Goal: Use online tool/utility: Utilize a website feature to perform a specific function

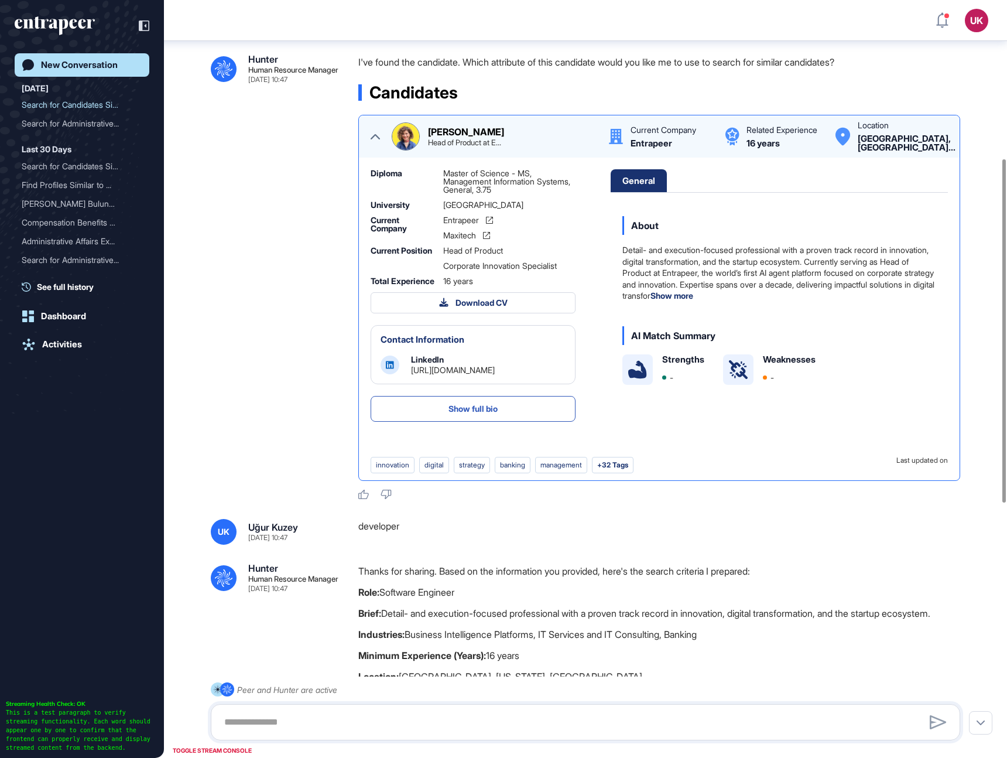
scroll to position [758, 1007]
click at [90, 62] on div "New Conversation" at bounding box center [79, 65] width 77 height 11
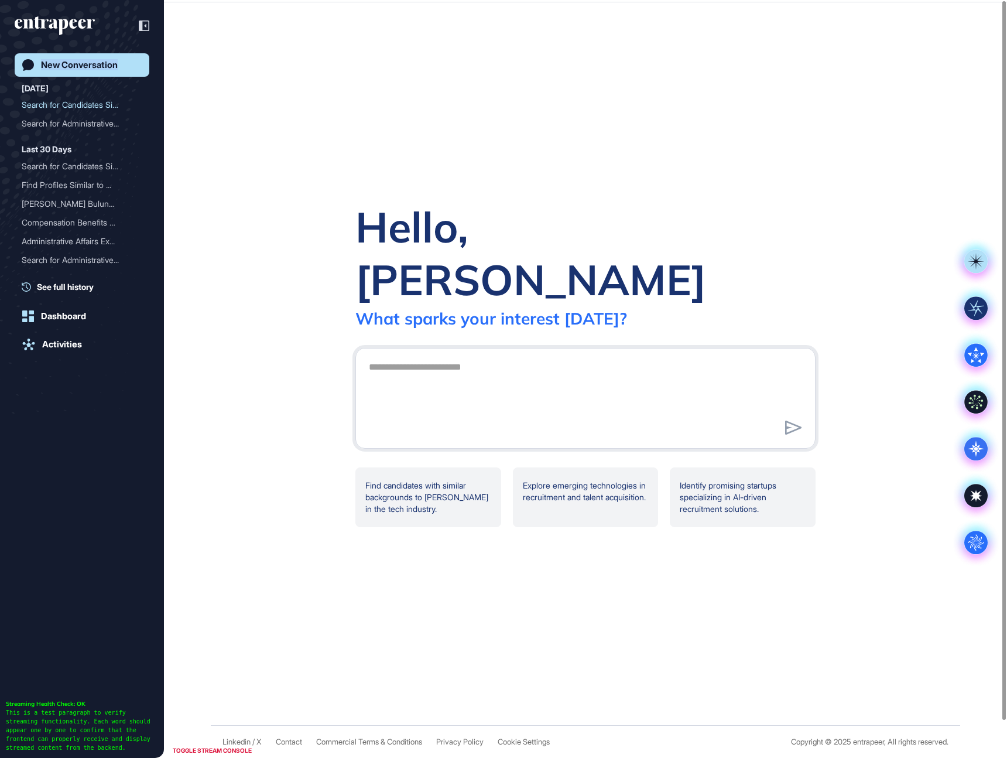
scroll to position [0, 0]
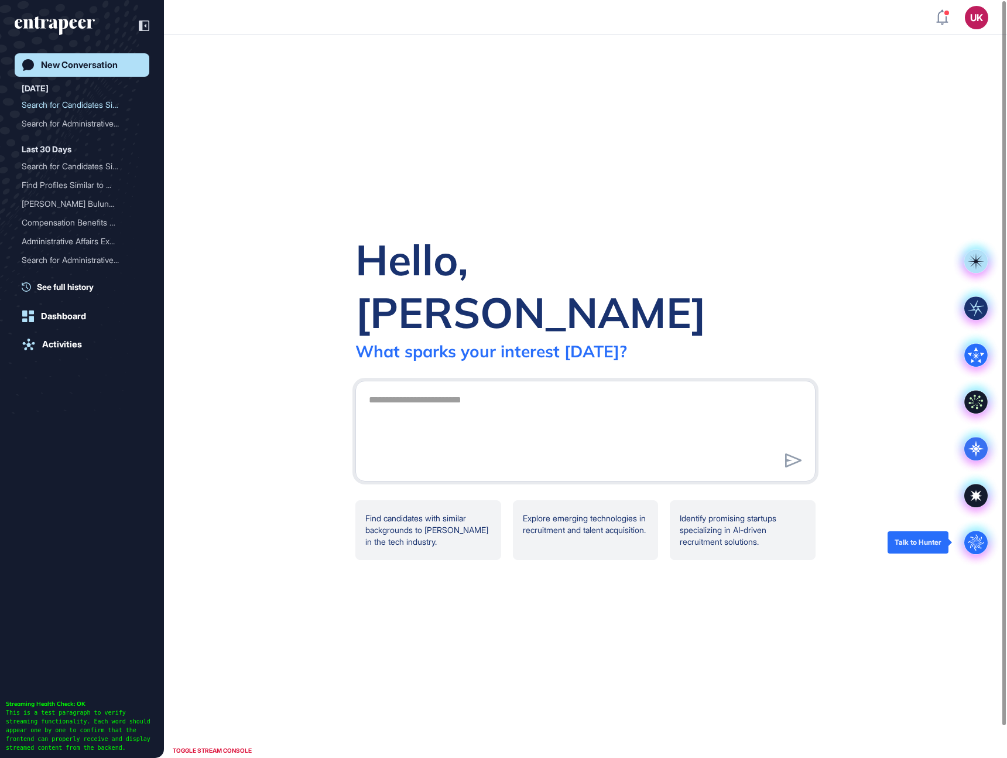
click at [987, 518] on icon ".cls-2{fill:#fff}" at bounding box center [975, 541] width 23 height 23
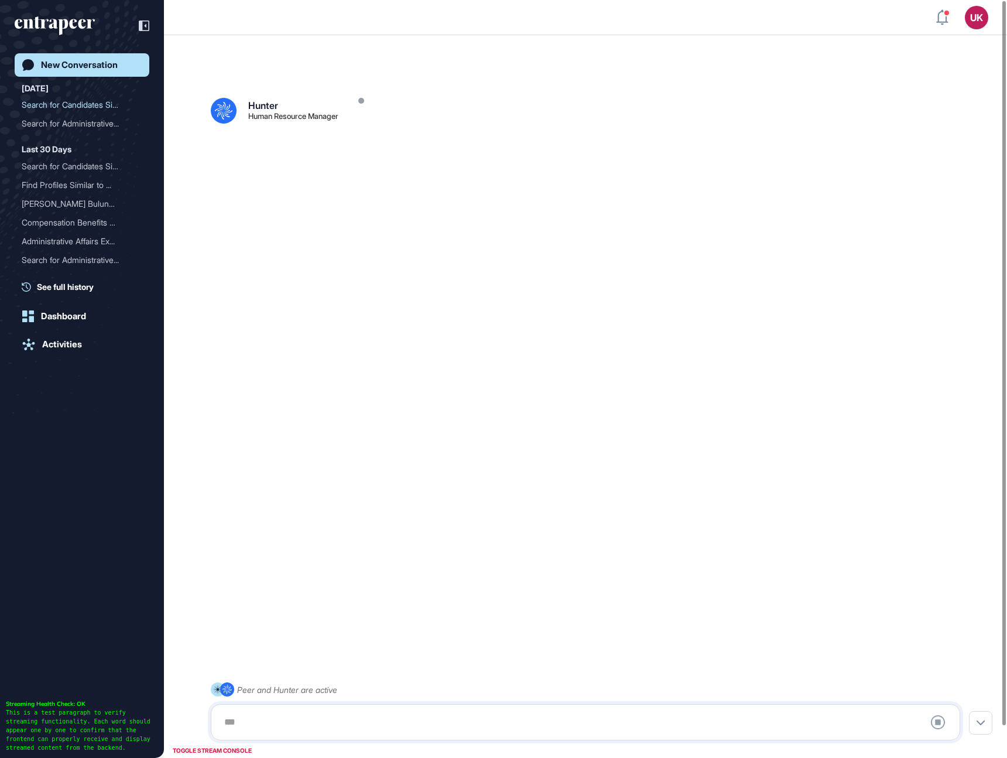
scroll to position [33, 0]
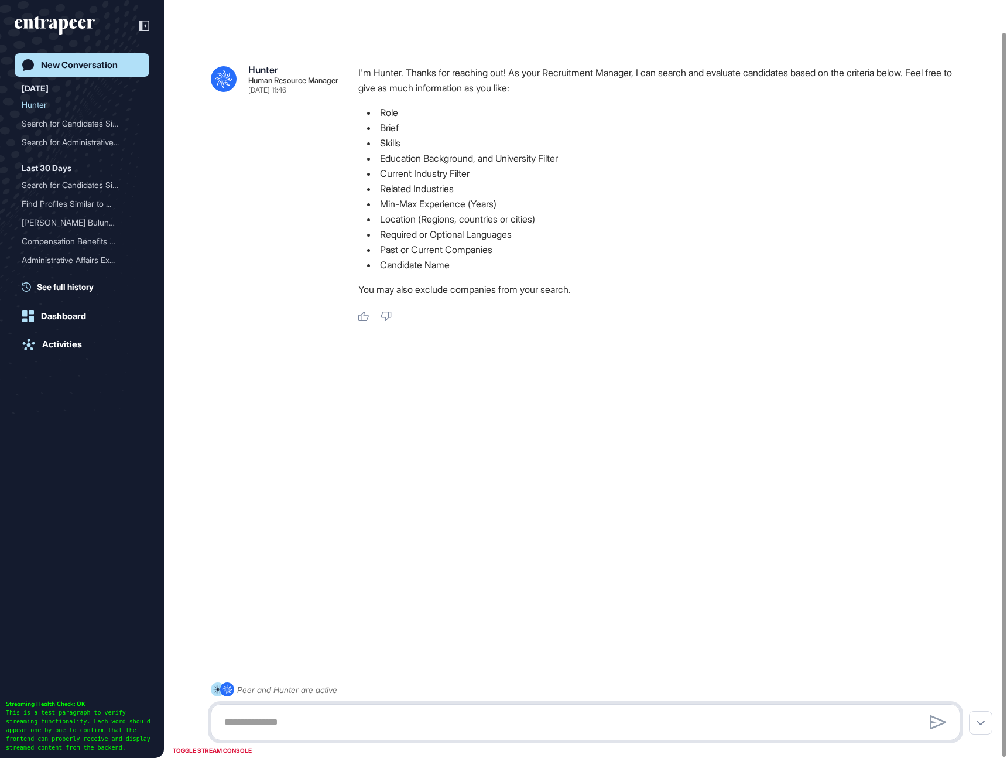
click at [326, 518] on textarea at bounding box center [585, 721] width 737 height 23
paste textarea "**********"
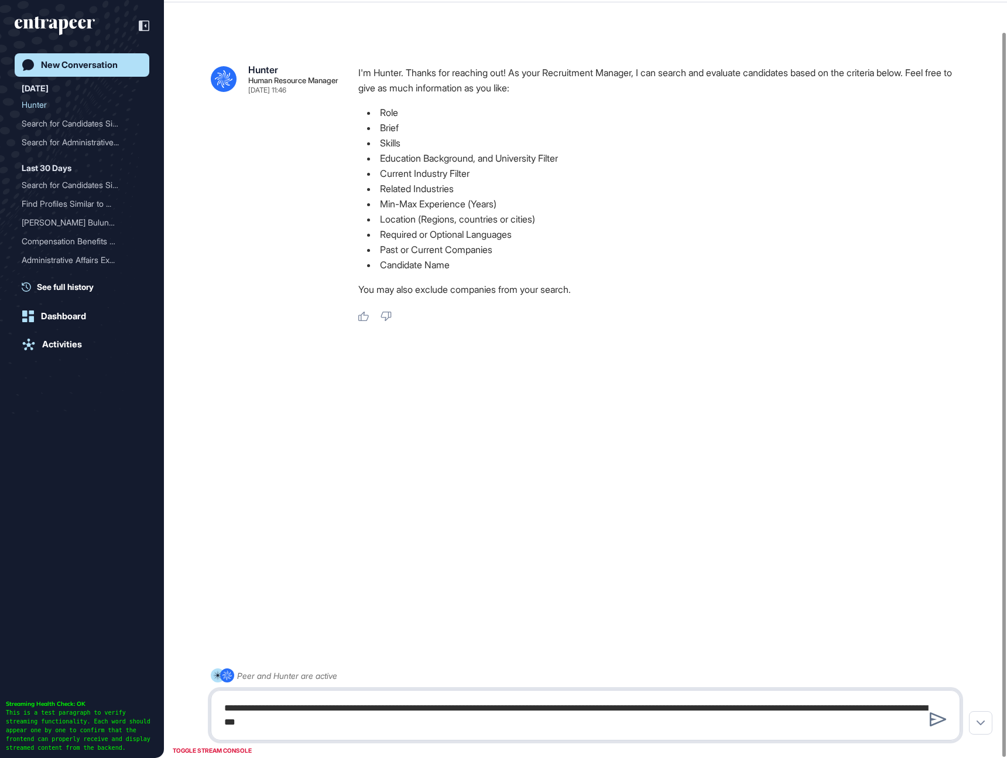
type textarea "**********"
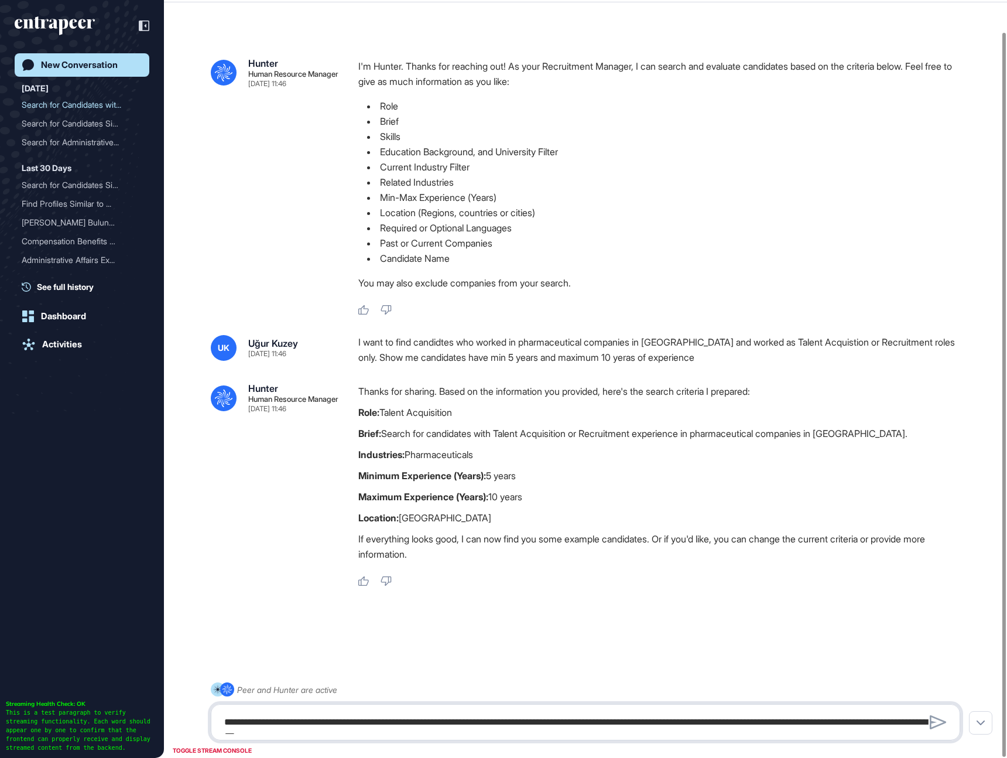
click at [450, 518] on textarea "**********" at bounding box center [585, 721] width 737 height 23
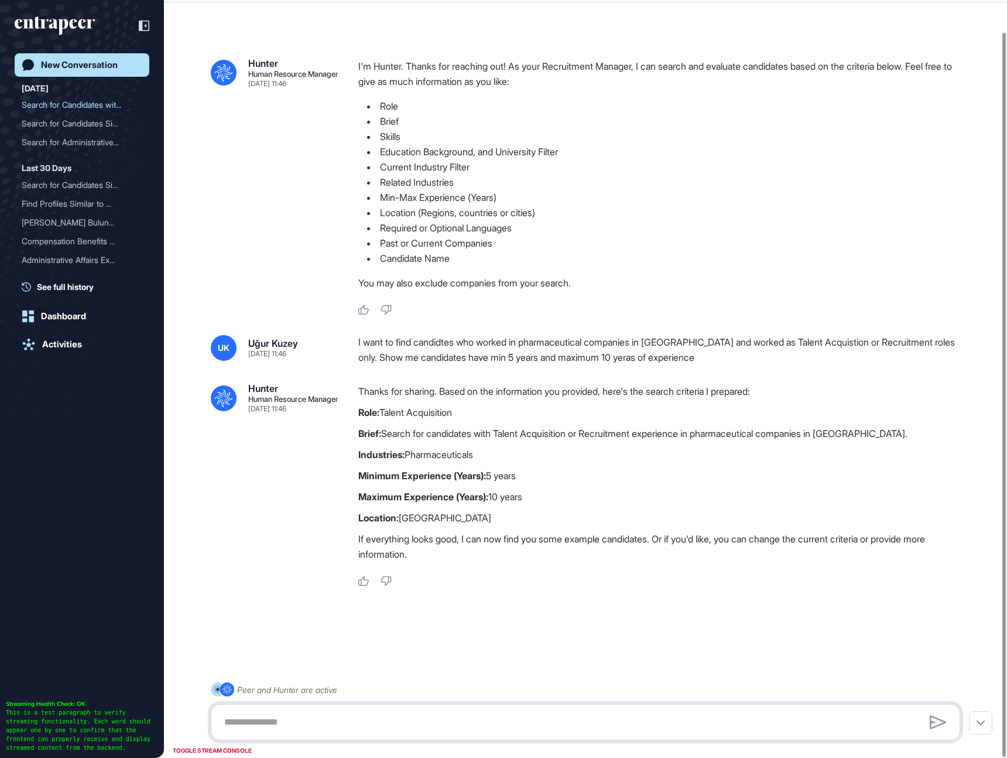
paste textarea "*******"
type textarea "*******"
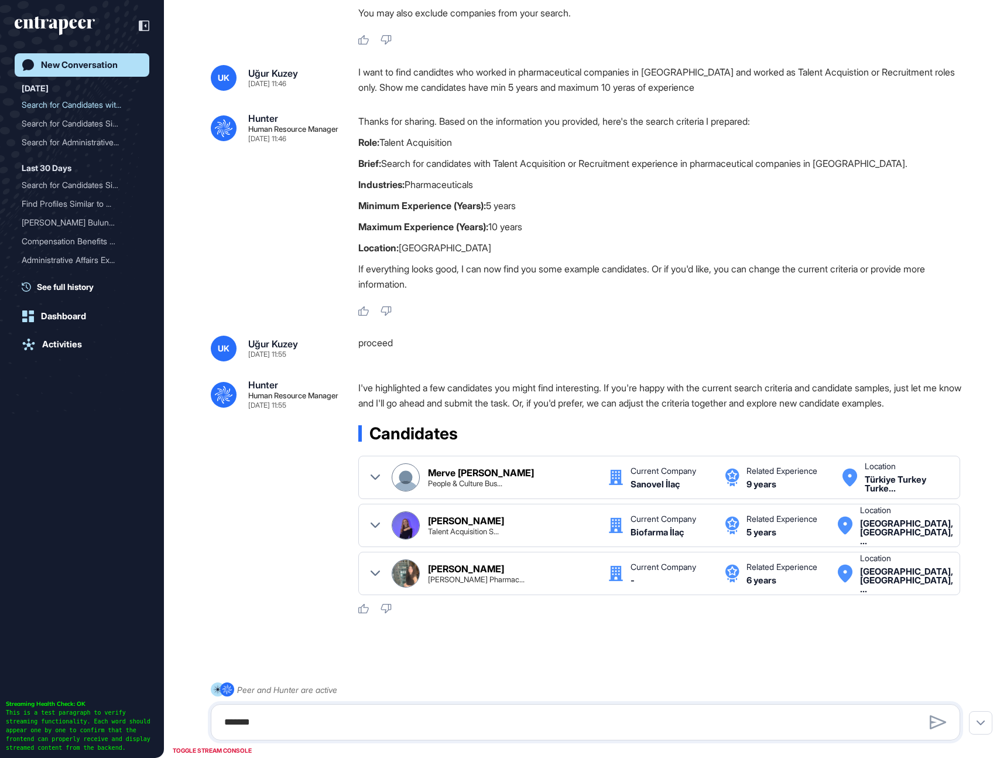
scroll to position [292, 0]
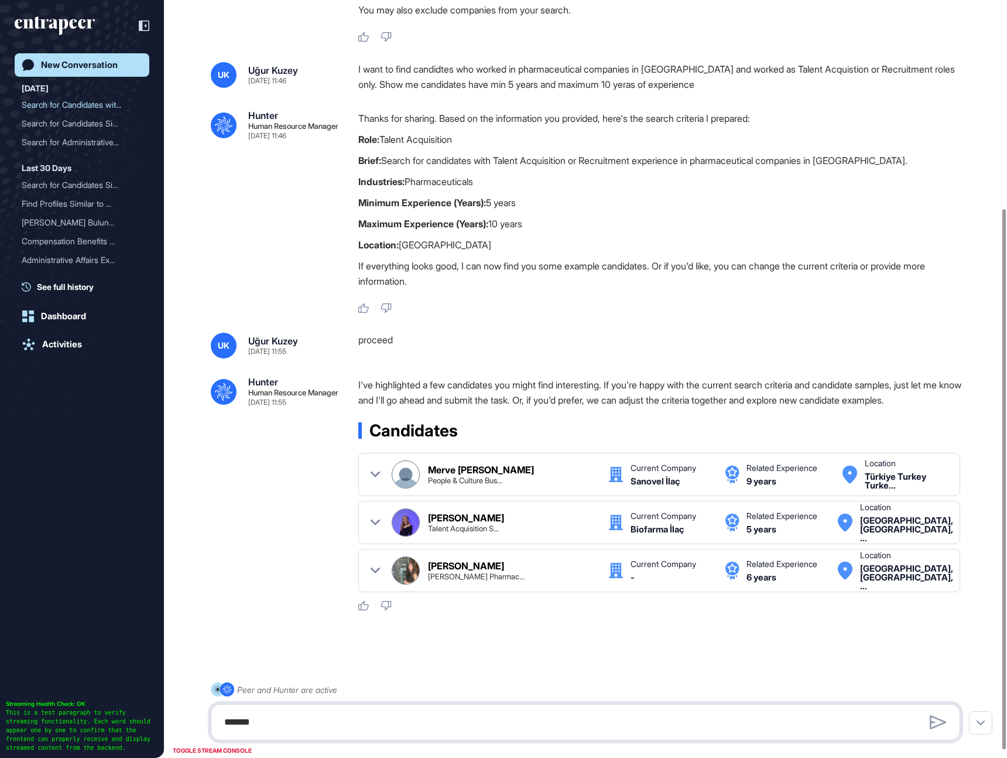
click at [518, 518] on textarea "*******" at bounding box center [585, 721] width 737 height 23
type textarea "******"
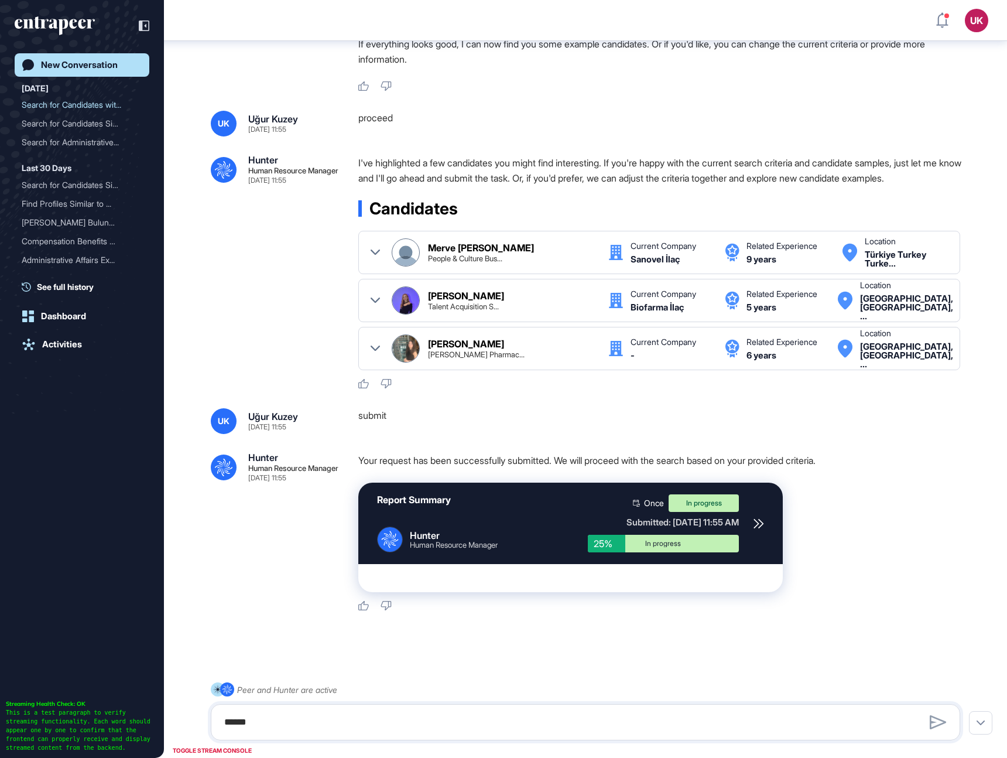
scroll to position [519, 0]
click at [766, 518] on div "Report Summary .cls-2{fill:#fff} Hunter Human Resource Manager Once In progress…" at bounding box center [570, 522] width 424 height 81
click at [759, 518] on icon at bounding box center [759, 523] width 11 height 11
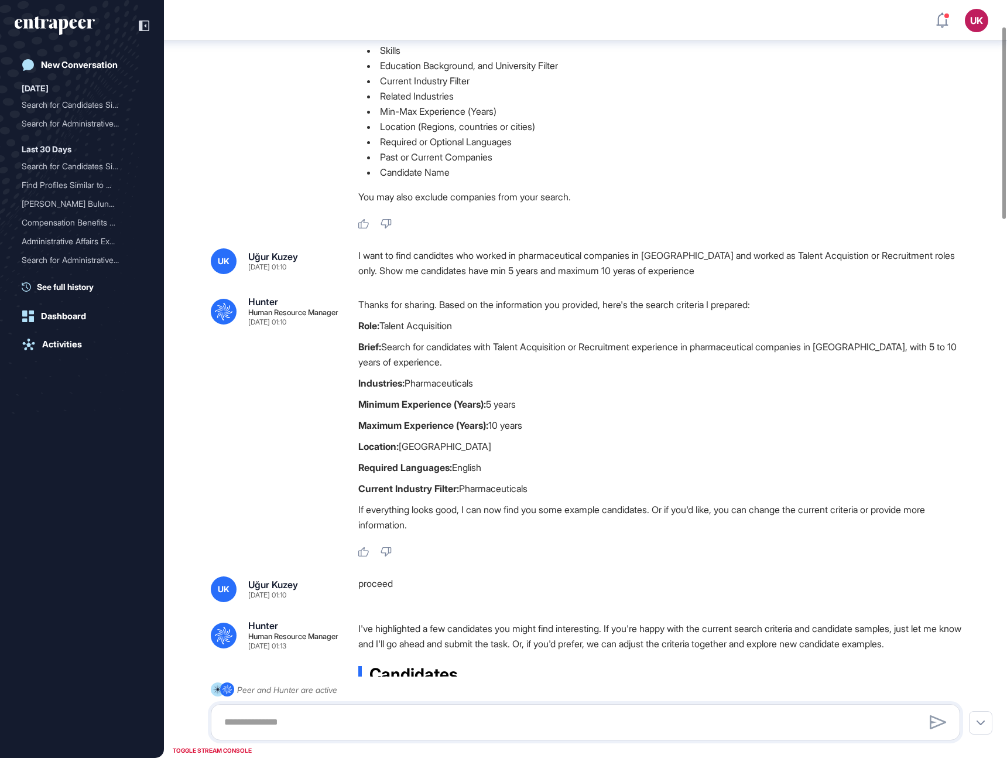
scroll to position [111, 0]
click at [419, 260] on div "I want to find candidtes who worked in pharmaceutical companies in Turkey and w…" at bounding box center [663, 263] width 611 height 30
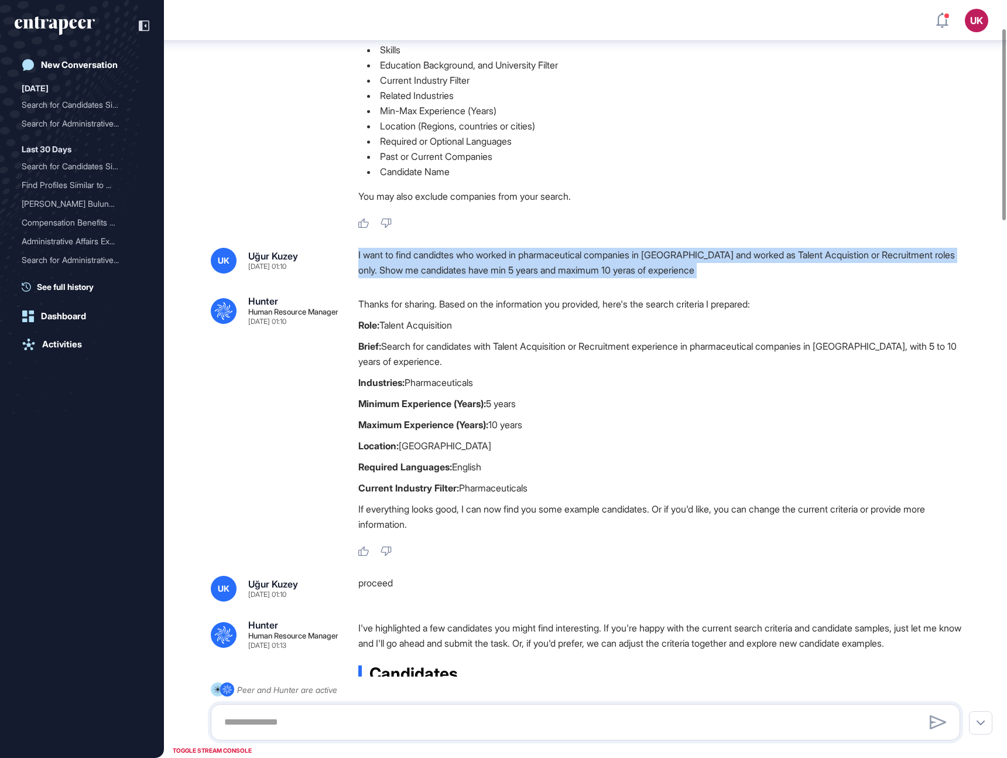
click at [419, 260] on div "I want to find candidtes who worked in pharmaceutical companies in Turkey and w…" at bounding box center [663, 263] width 611 height 30
copy div "I want to find candidtes who worked in pharmaceutical companies in Turkey and w…"
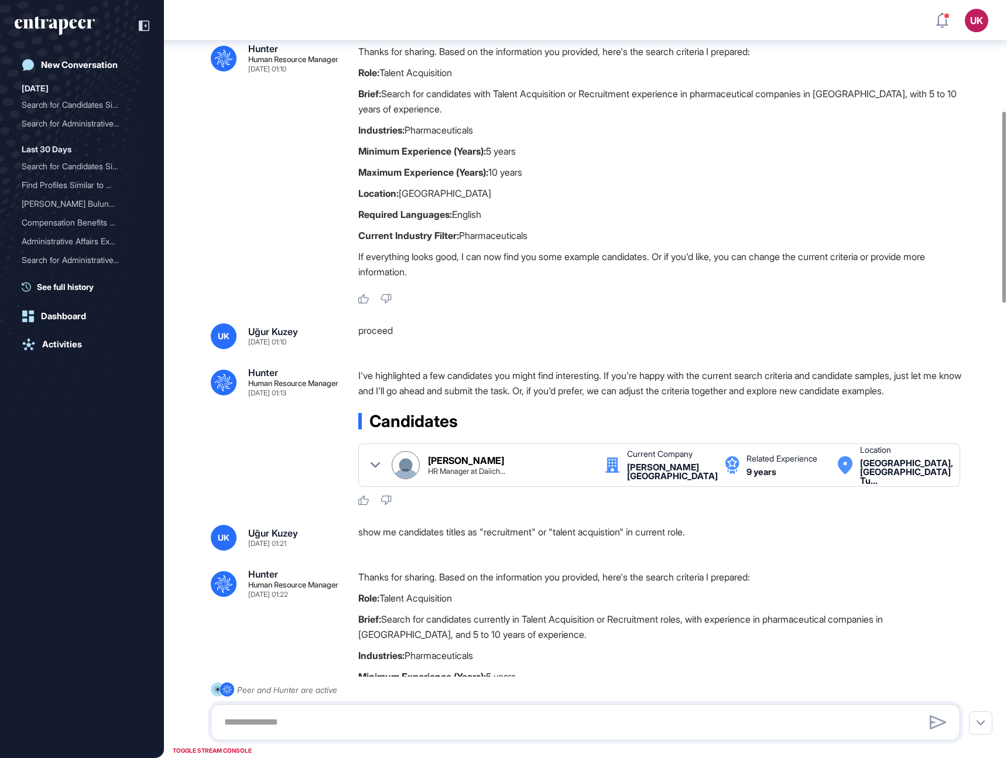
scroll to position [487, 0]
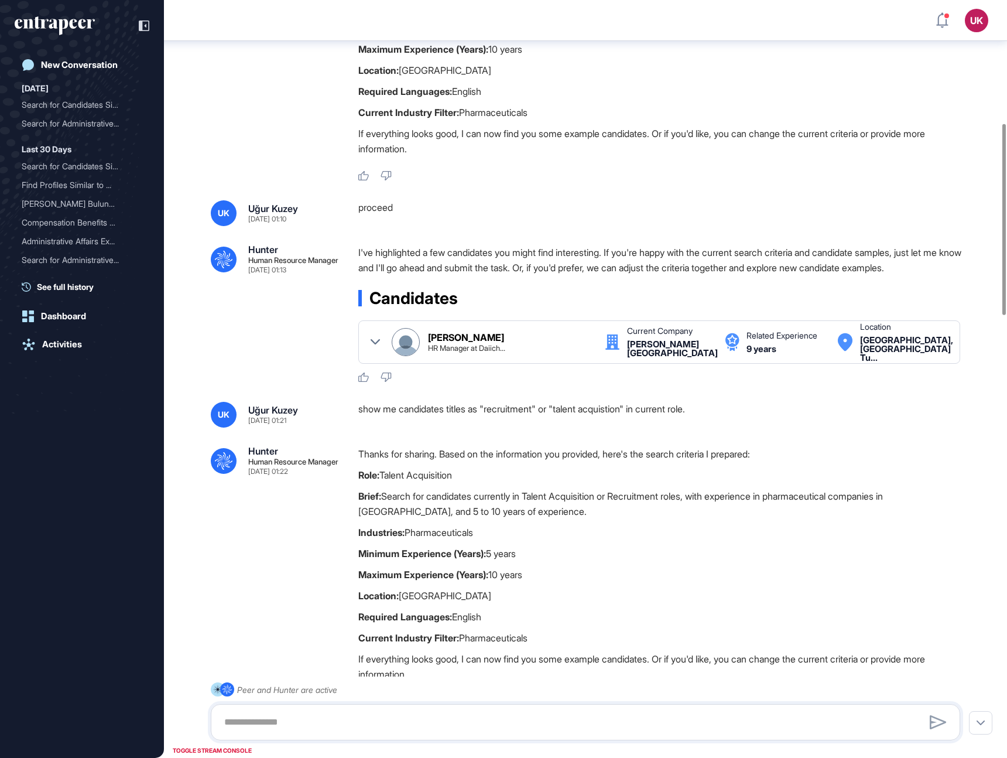
click at [371, 211] on div "proceed" at bounding box center [663, 213] width 611 height 26
copy div "proceed"
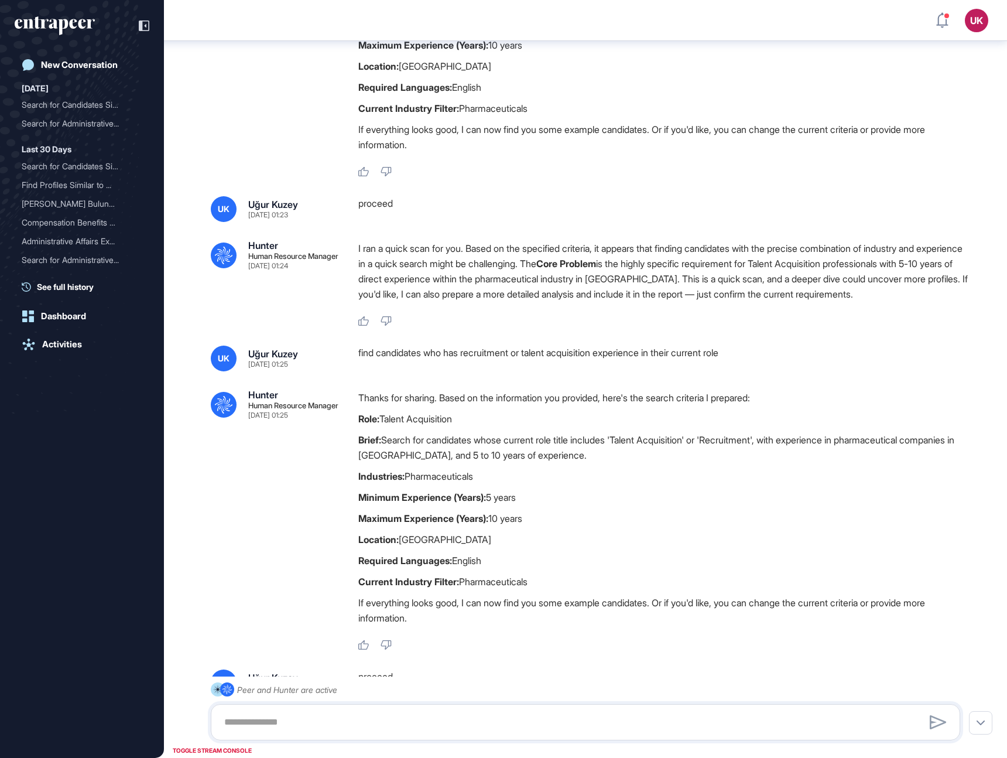
scroll to position [1340, 0]
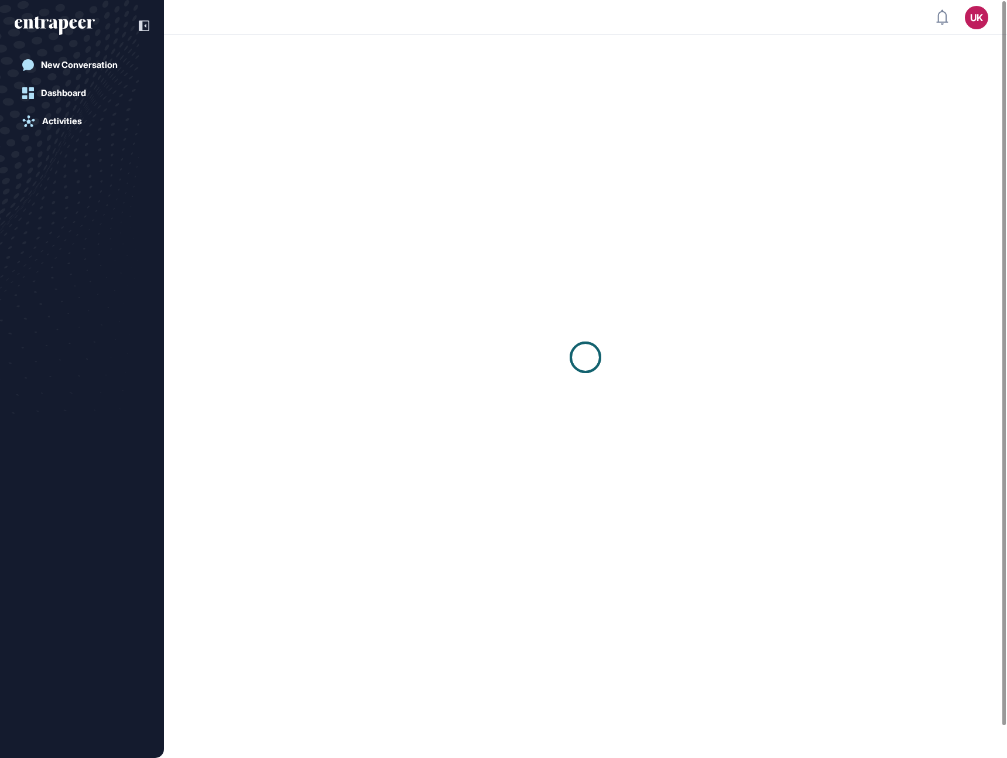
scroll to position [1, 1]
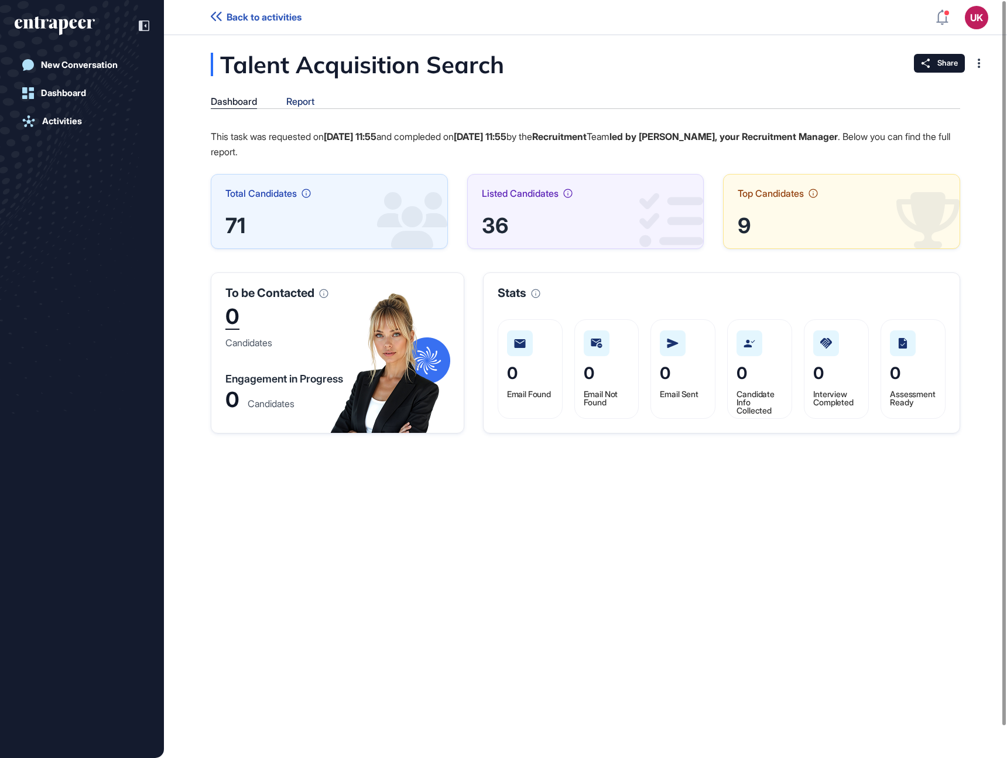
click at [303, 100] on div "Report" at bounding box center [300, 101] width 28 height 11
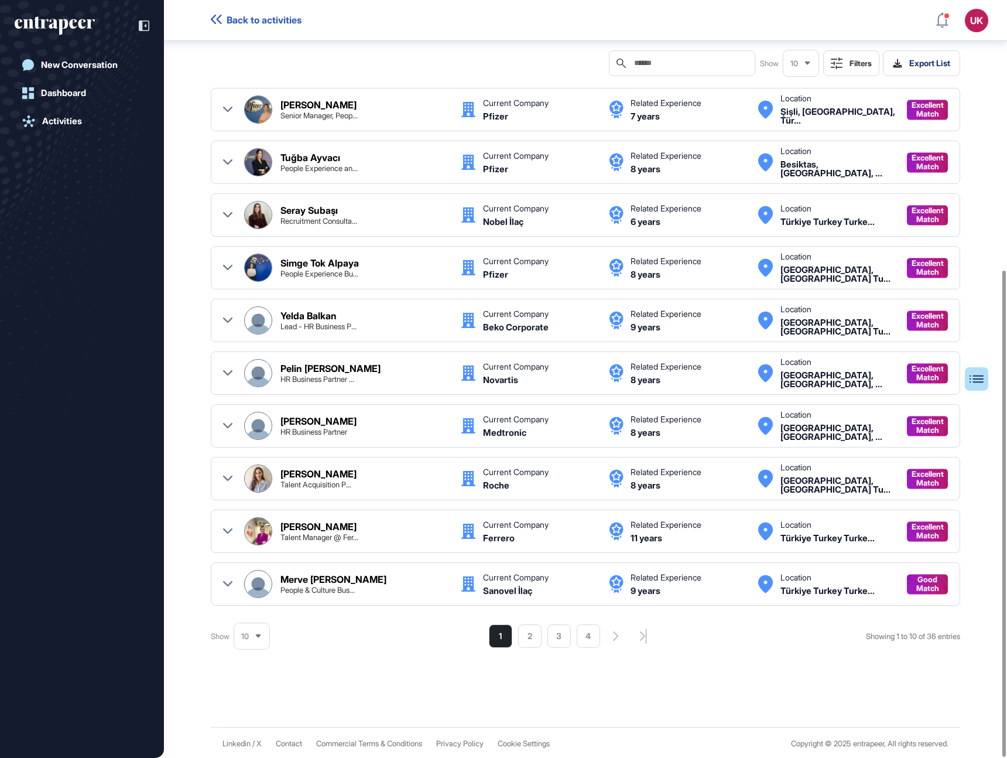
scroll to position [419, 0]
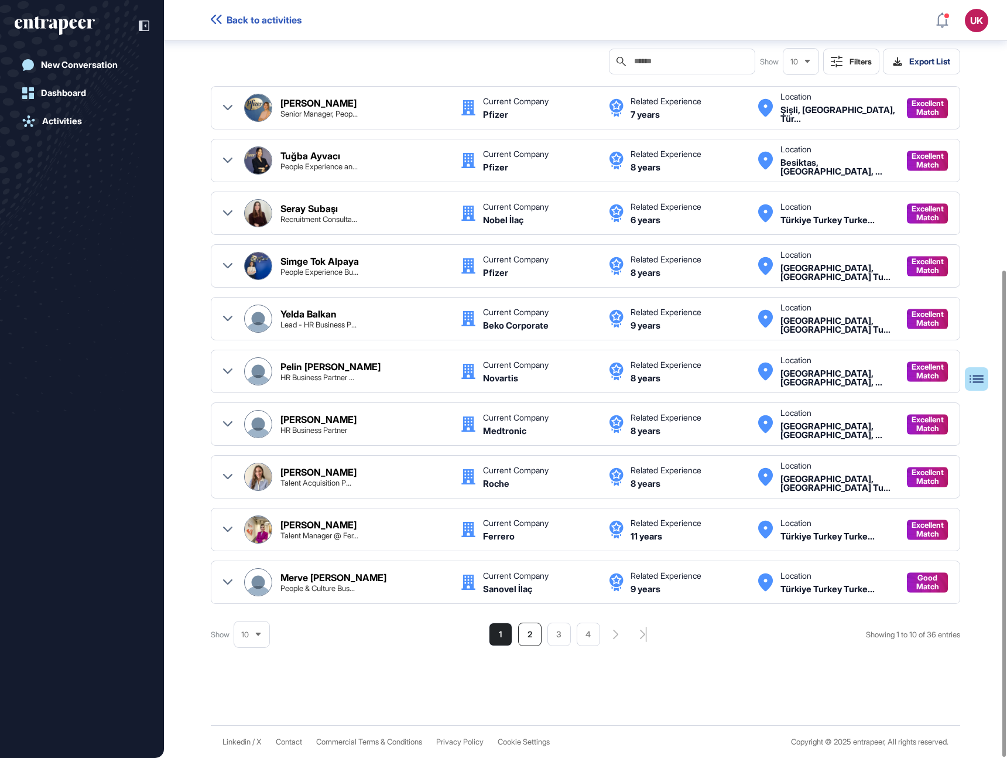
click at [522, 639] on li "2" at bounding box center [529, 633] width 23 height 23
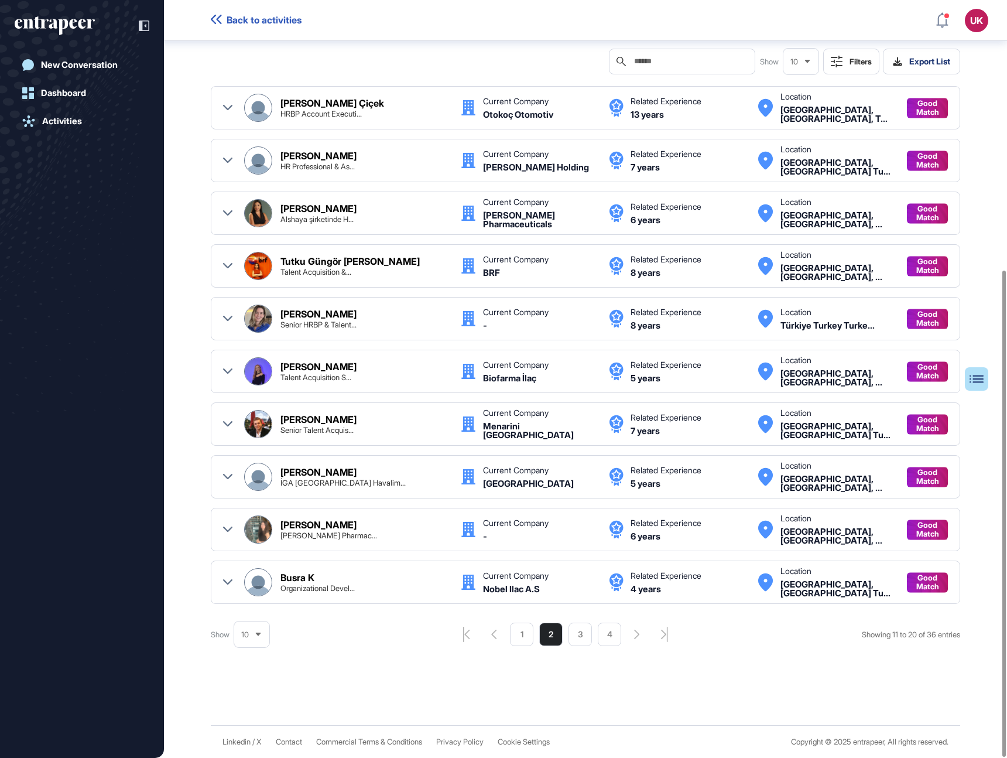
click at [590, 638] on ul "1 2 3 4" at bounding box center [565, 633] width 111 height 23
click at [577, 637] on li "3" at bounding box center [580, 633] width 23 height 23
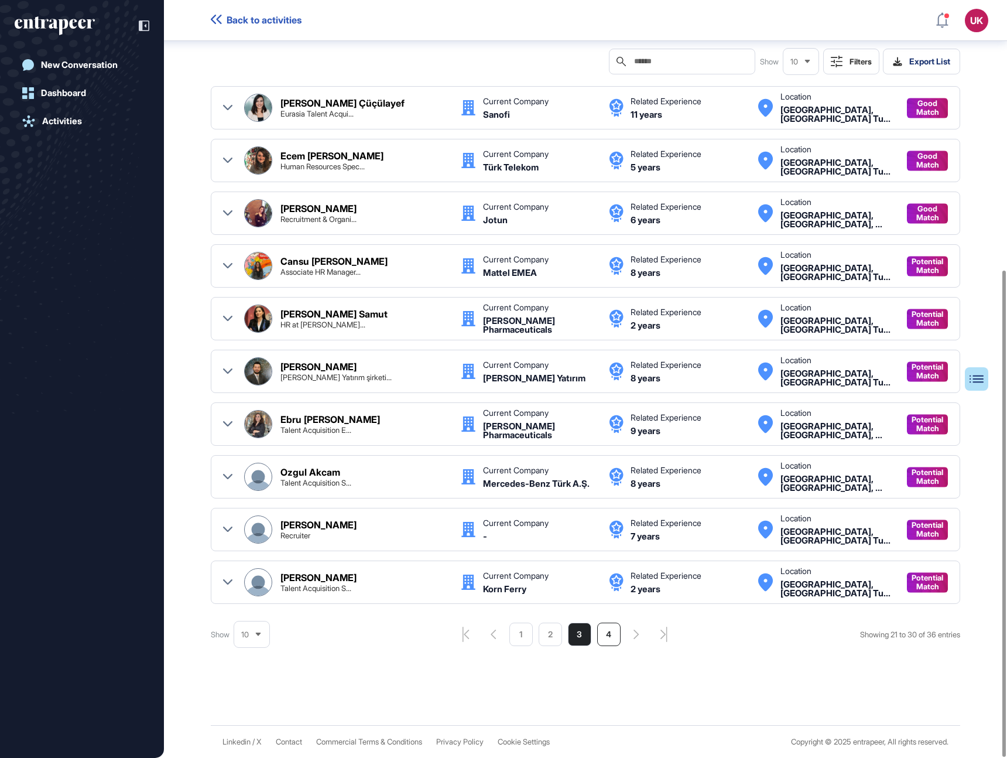
click at [607, 636] on li "4" at bounding box center [608, 633] width 23 height 23
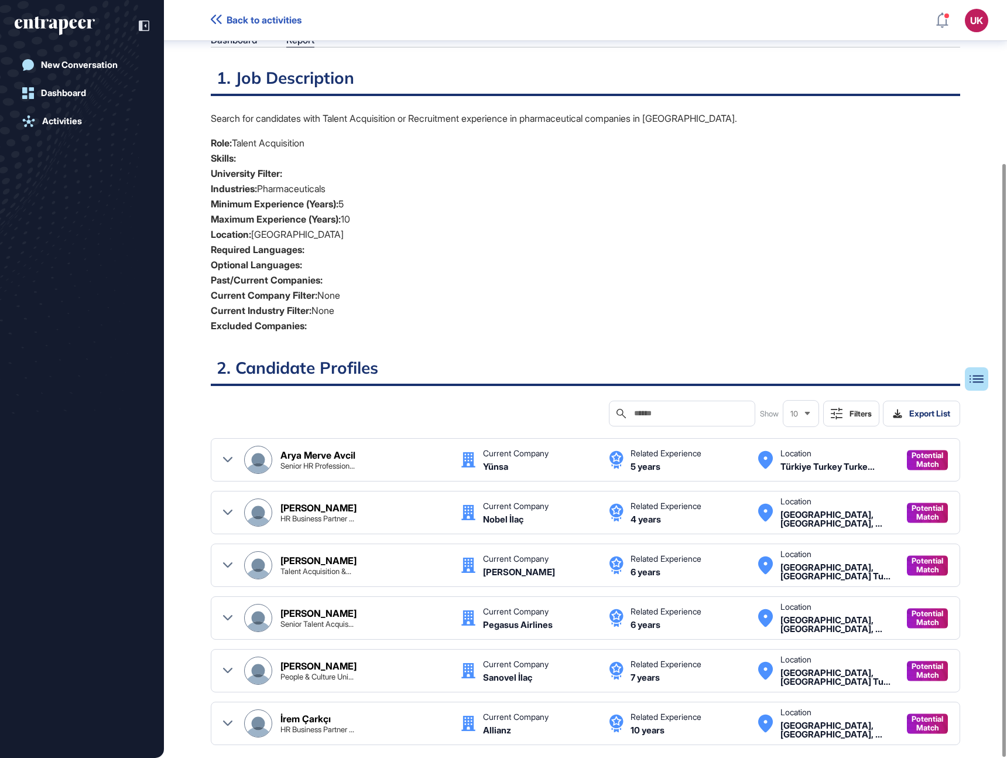
scroll to position [208, 0]
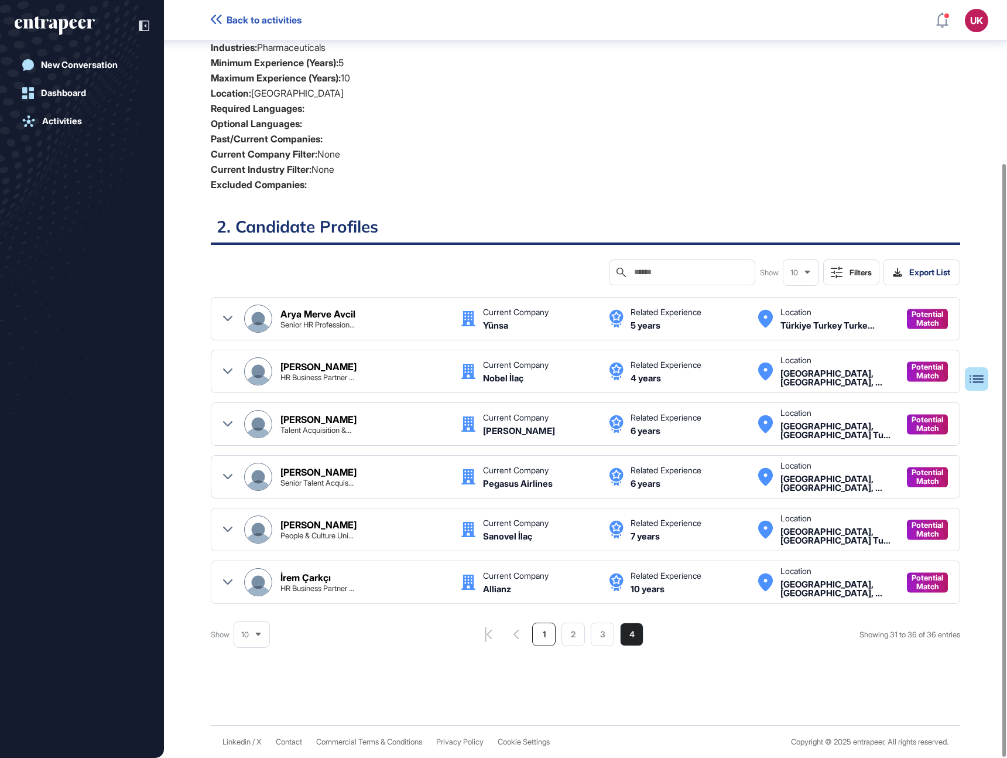
click at [542, 632] on li "1" at bounding box center [543, 633] width 23 height 23
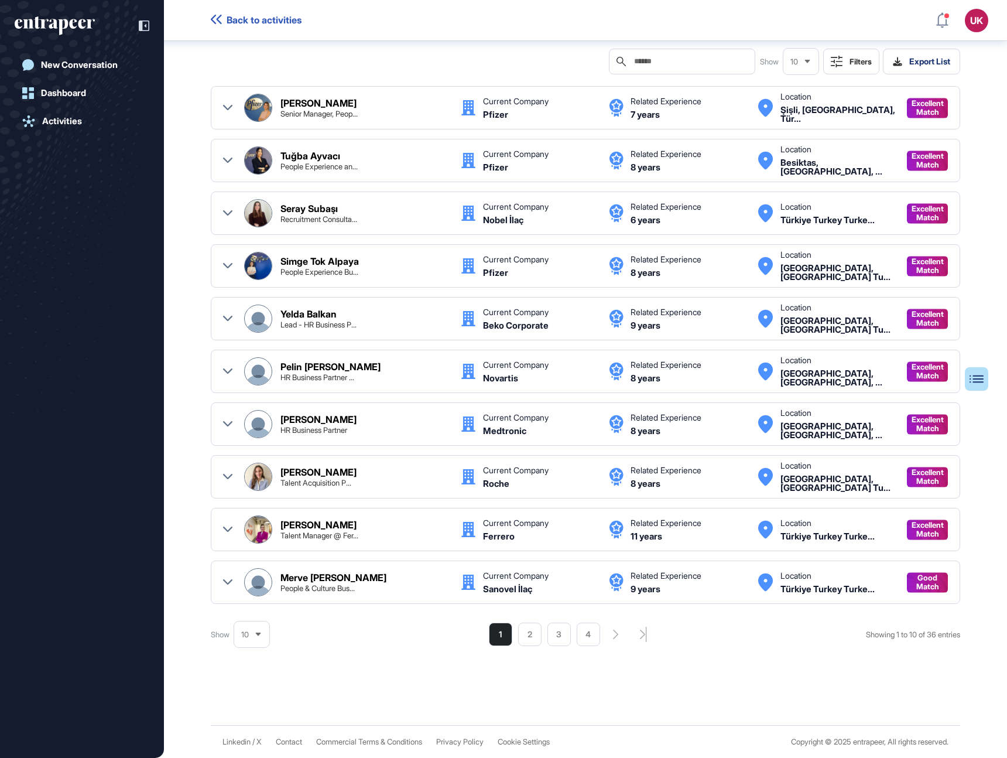
scroll to position [323, 0]
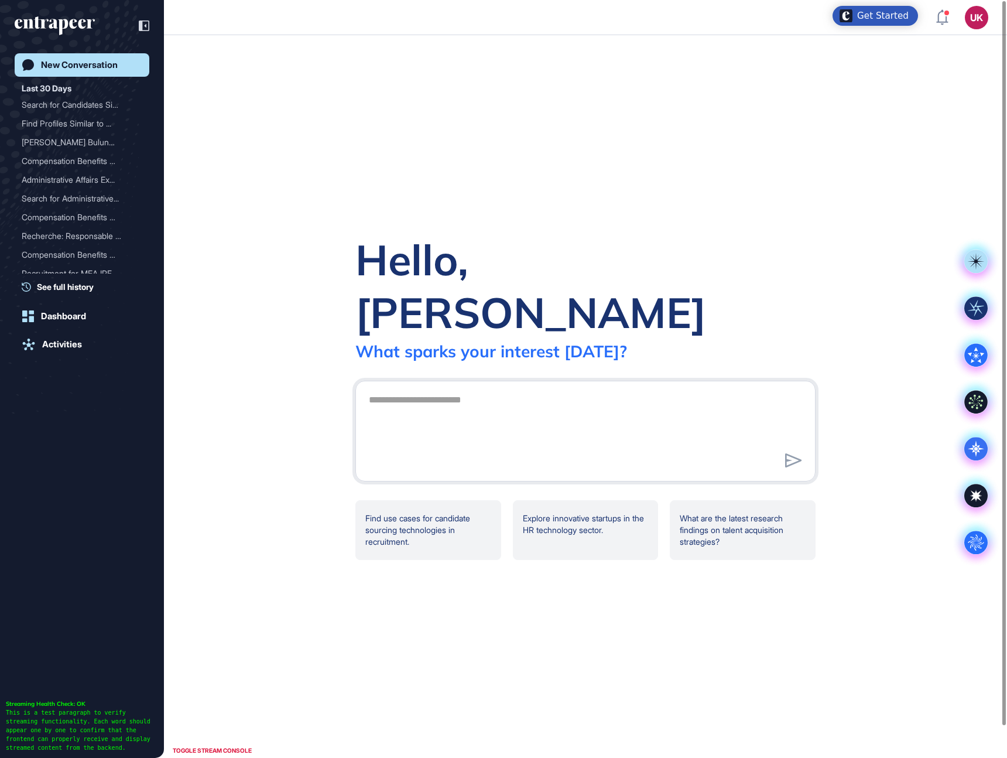
scroll to position [1, 1]
